Goal: Information Seeking & Learning: Learn about a topic

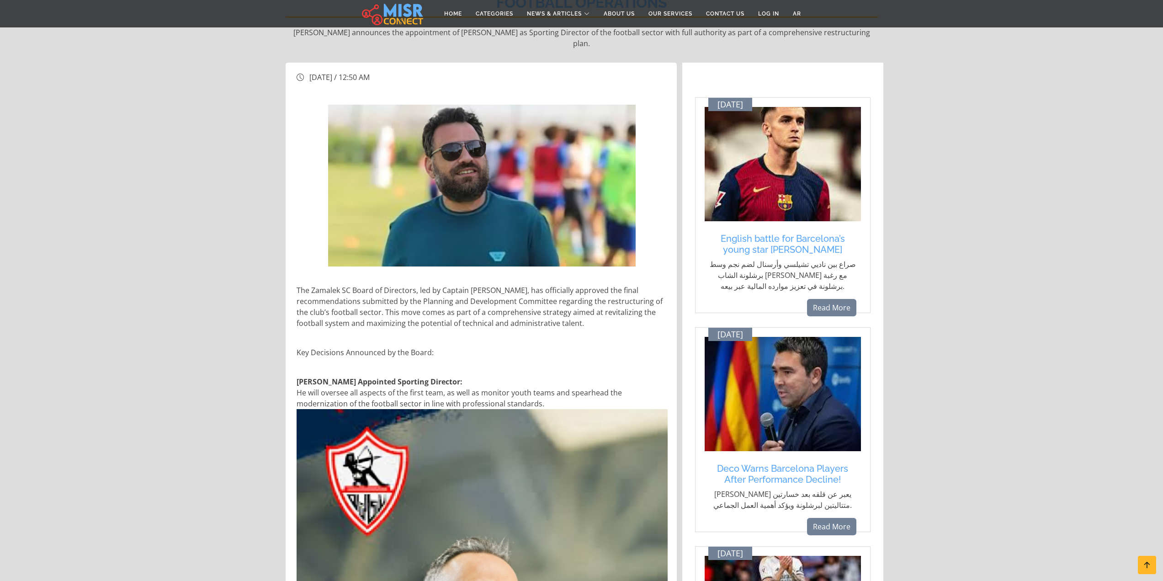
scroll to position [320, 0]
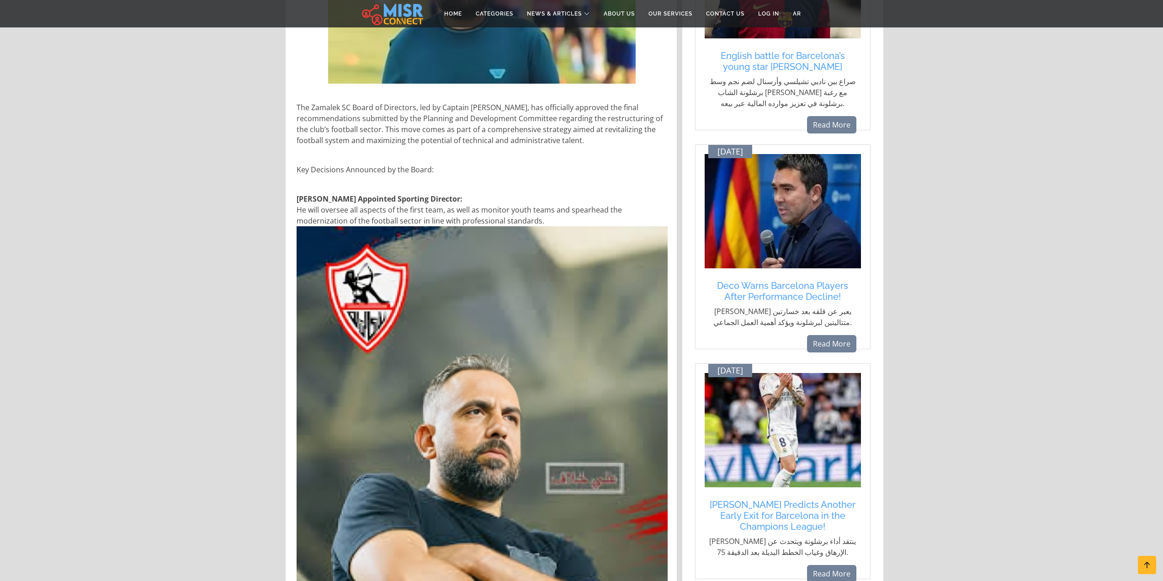
click at [410, 197] on p "[PERSON_NAME] Appointed Sporting Director: He will oversee all aspects of the f…" at bounding box center [482, 436] width 371 height 487
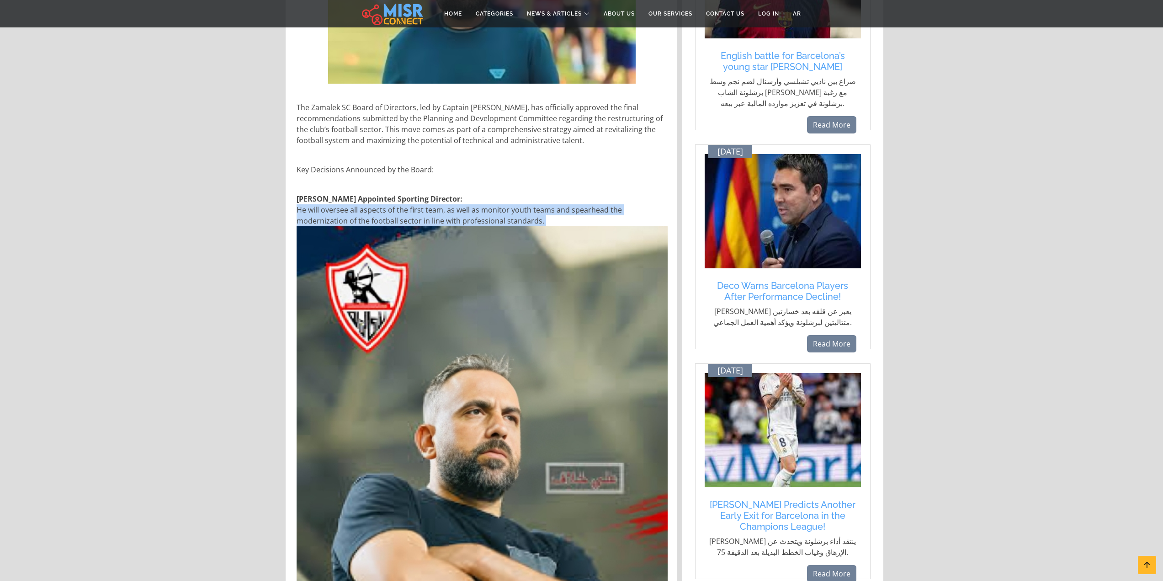
click at [410, 197] on p "[PERSON_NAME] Appointed Sporting Director: He will oversee all aspects of the f…" at bounding box center [482, 436] width 371 height 487
click at [50, 208] on section "Strong Move by [PERSON_NAME]: [PERSON_NAME] Officially Takes Over Football Oper…" at bounding box center [581, 315] width 1163 height 1125
drag, startPoint x: 181, startPoint y: 211, endPoint x: 188, endPoint y: 211, distance: 7.3
click at [181, 211] on section "Strong Move by [PERSON_NAME]: [PERSON_NAME] Officially Takes Over Football Oper…" at bounding box center [581, 315] width 1163 height 1125
click at [506, 203] on p "[PERSON_NAME] Appointed Sporting Director: He will oversee all aspects of the f…" at bounding box center [482, 436] width 371 height 487
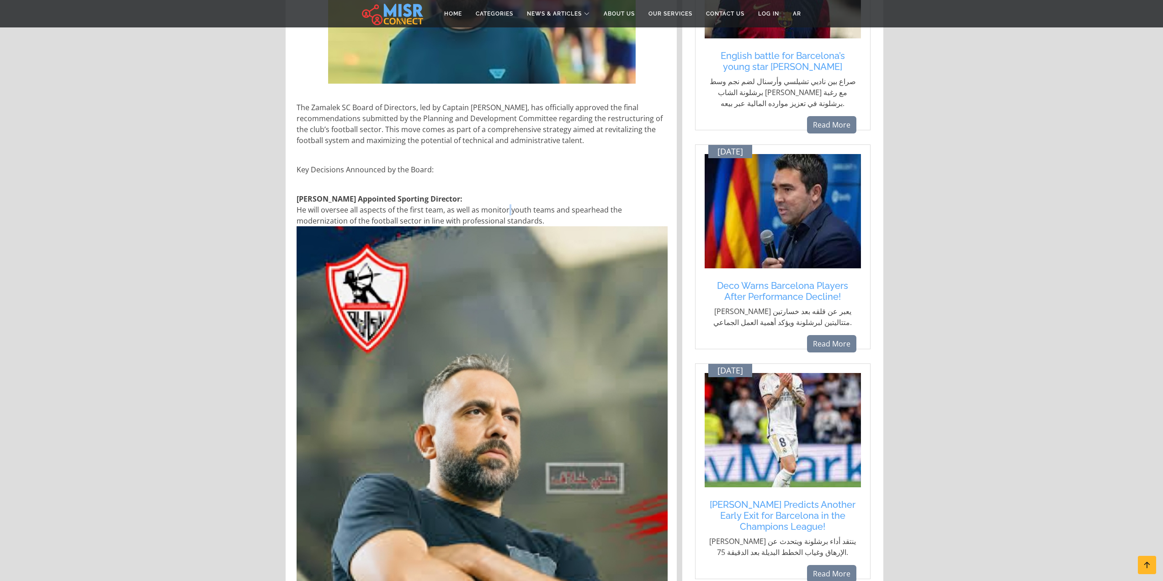
click at [506, 203] on p "[PERSON_NAME] Appointed Sporting Director: He will oversee all aspects of the f…" at bounding box center [482, 436] width 371 height 487
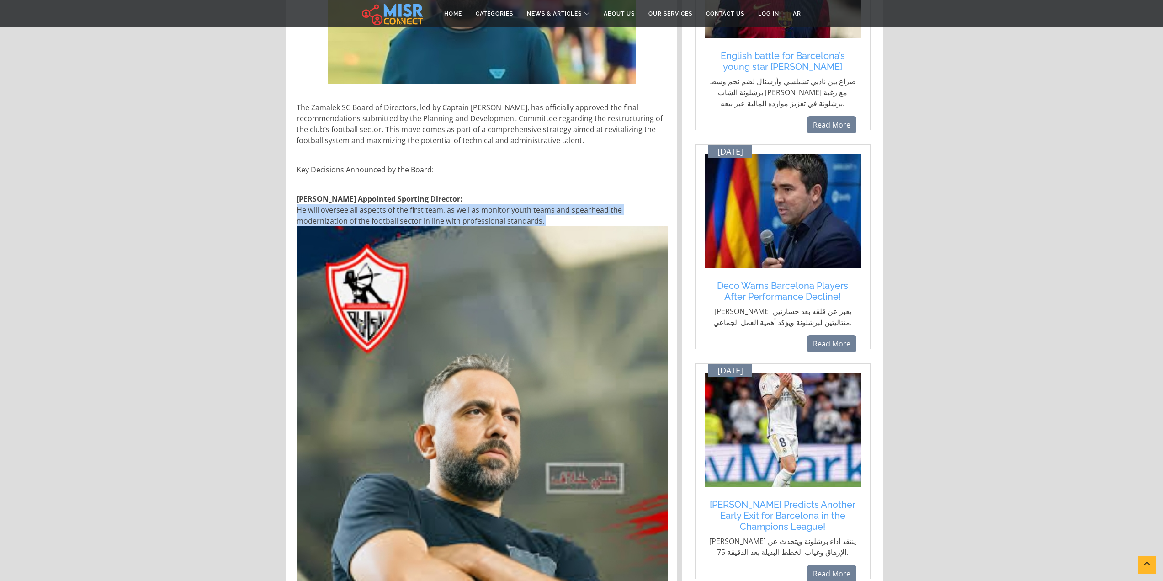
click at [506, 203] on p "[PERSON_NAME] Appointed Sporting Director: He will oversee all aspects of the f…" at bounding box center [482, 436] width 371 height 487
click at [147, 272] on section "Strong Move by [PERSON_NAME]: [PERSON_NAME] Officially Takes Over Football Oper…" at bounding box center [581, 315] width 1163 height 1125
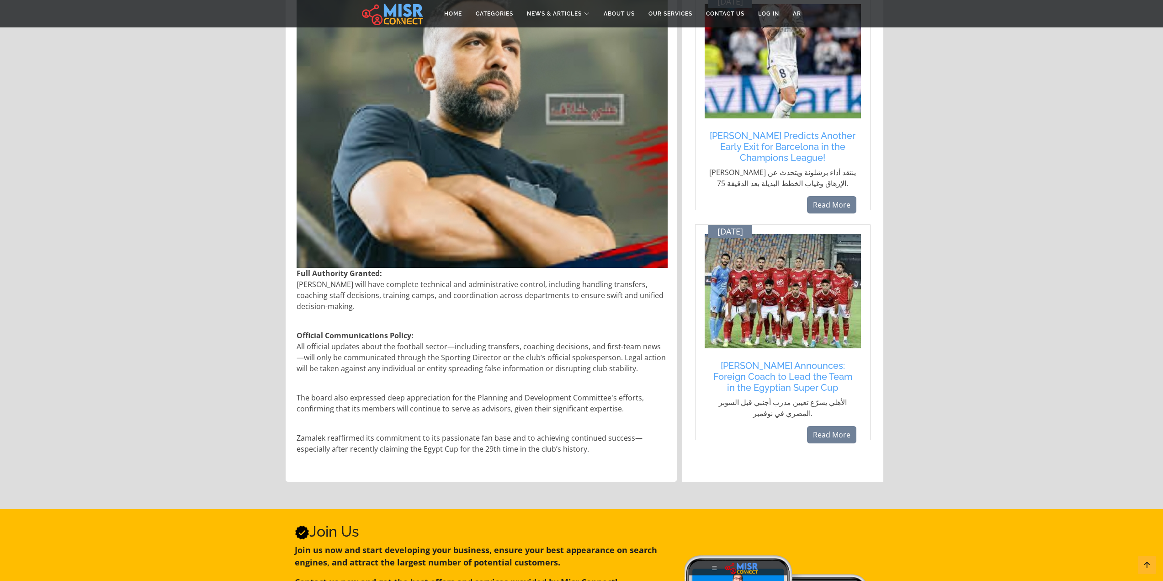
scroll to position [414, 0]
